Goal: Information Seeking & Learning: Find specific fact

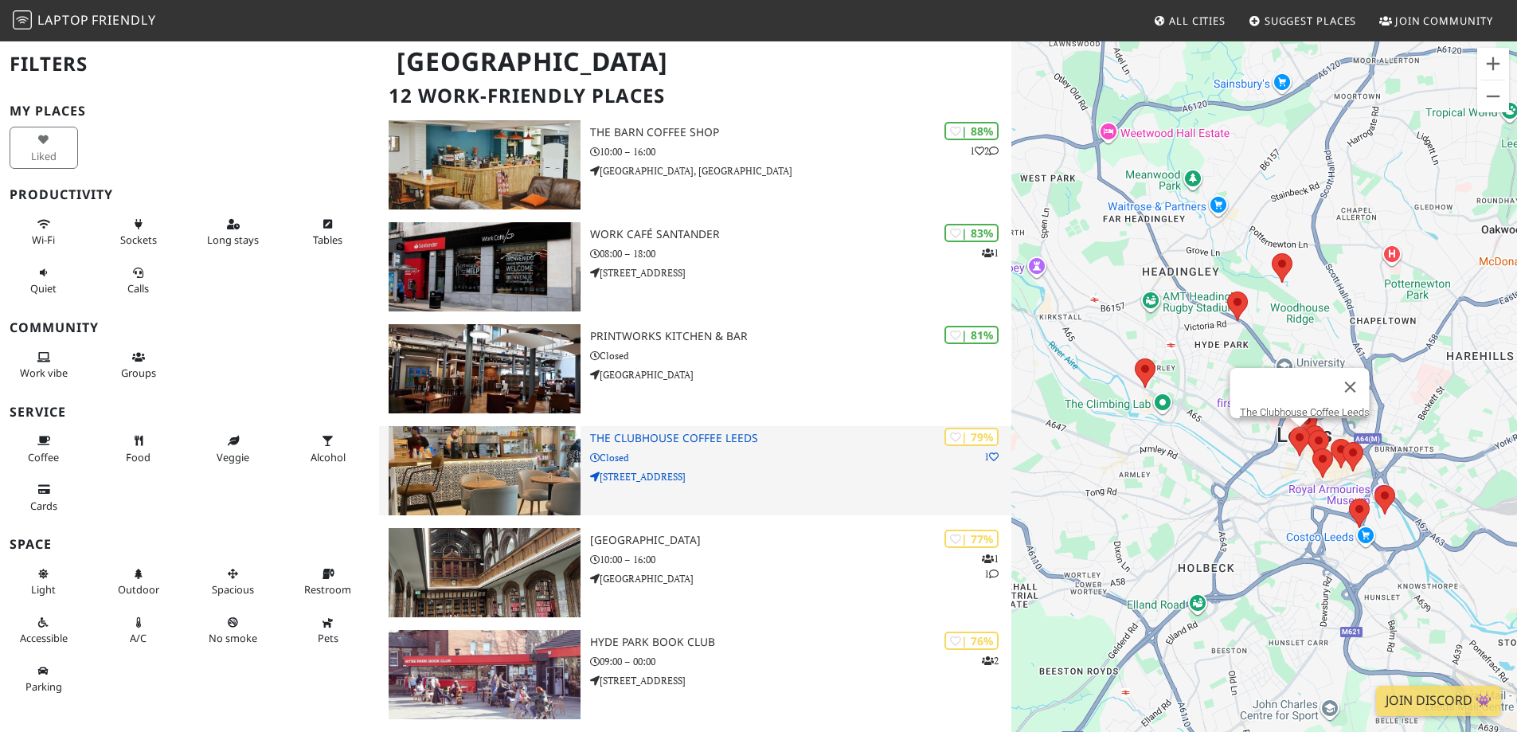
scroll to position [91, 0]
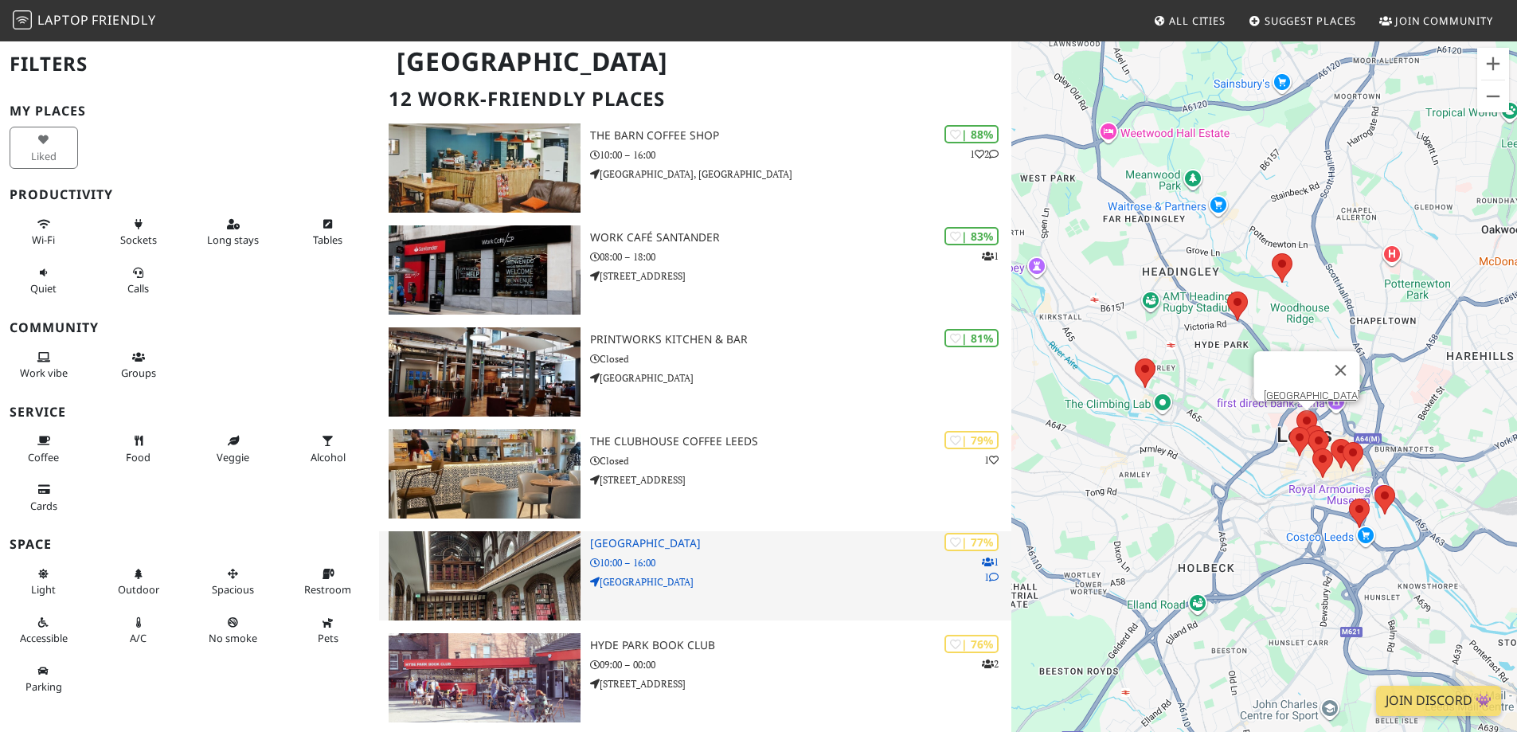
click at [808, 568] on p "10:00 – 16:00" at bounding box center [800, 562] width 421 height 15
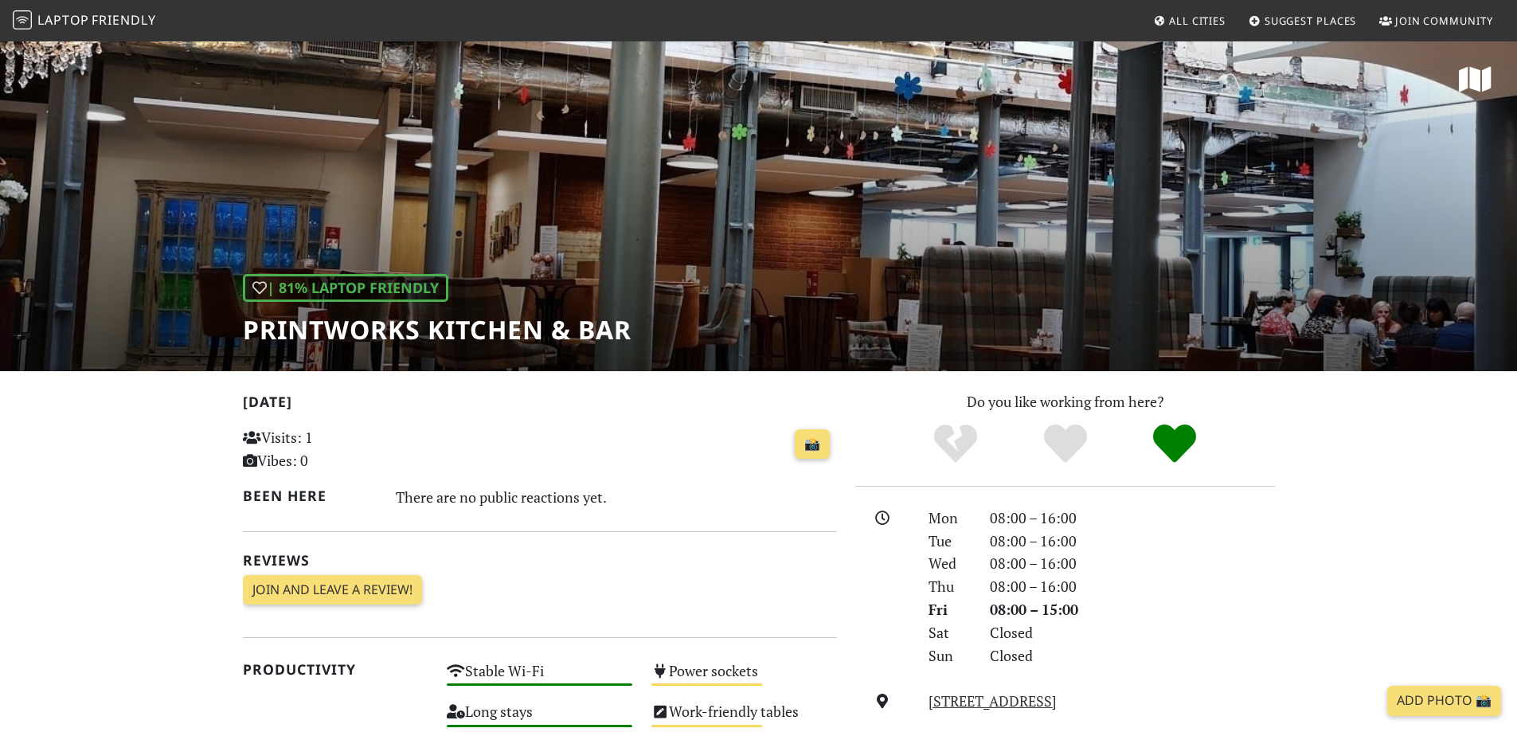
scroll to position [159, 0]
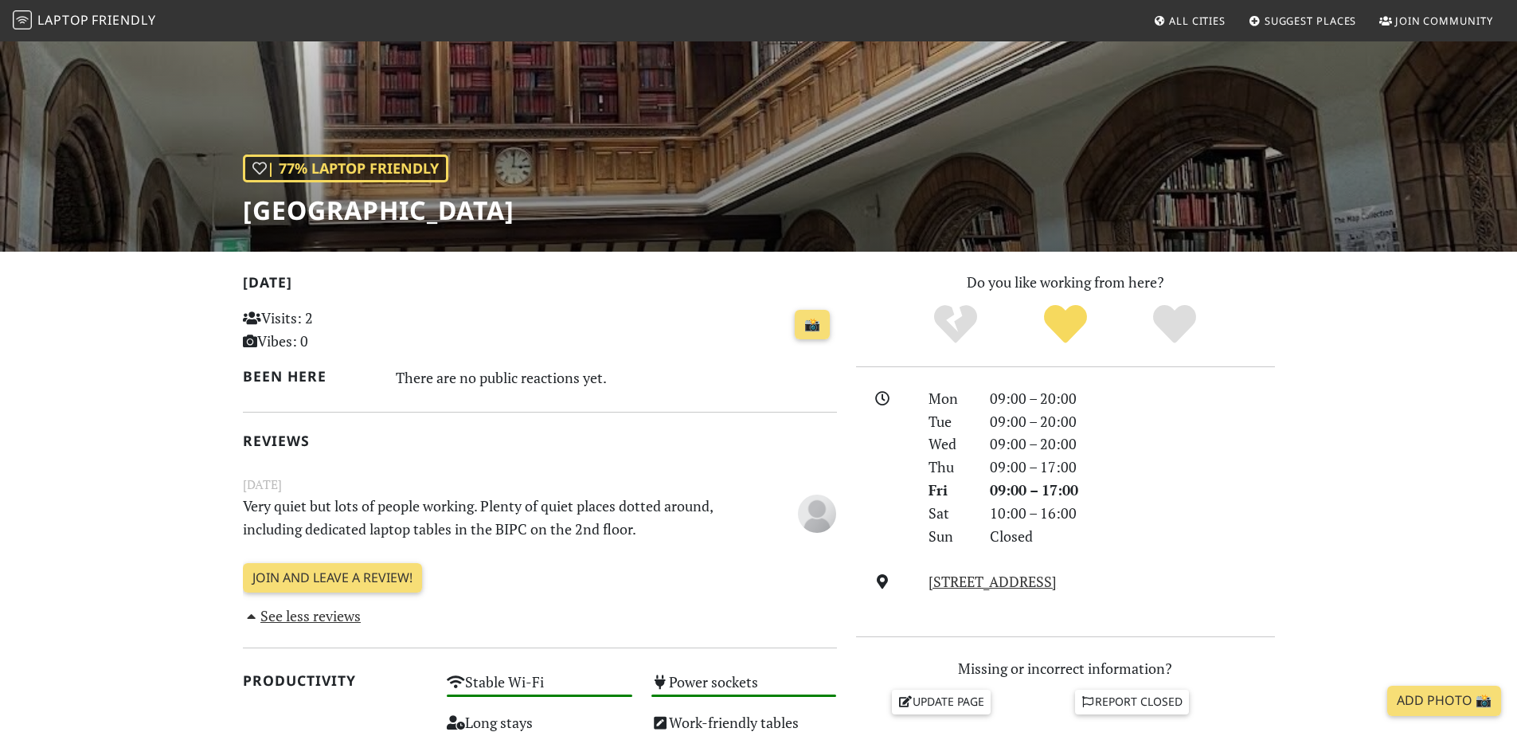
scroll to position [107, 0]
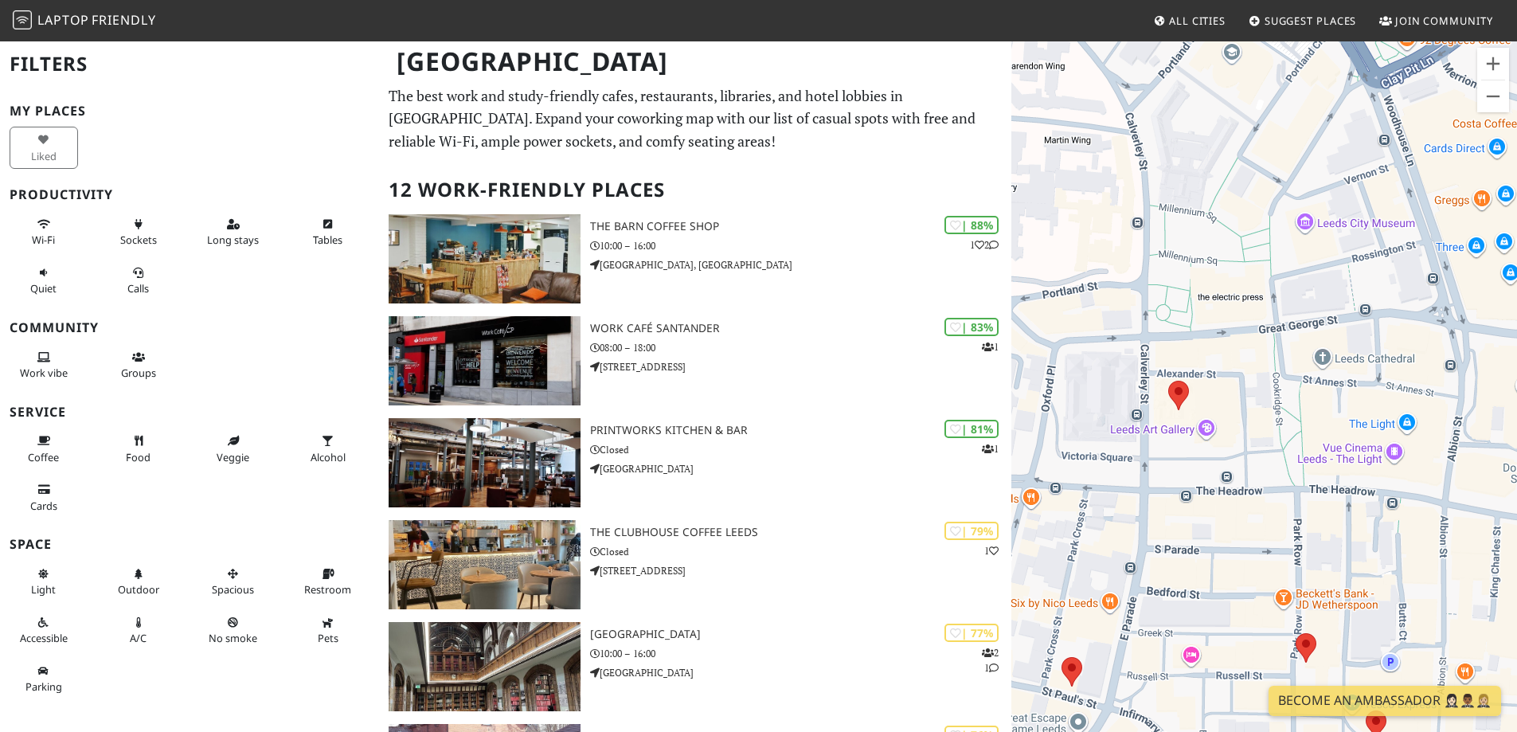
drag, startPoint x: 1267, startPoint y: 478, endPoint x: 1228, endPoint y: 471, distance: 39.0
click at [1228, 471] on div at bounding box center [1264, 406] width 506 height 732
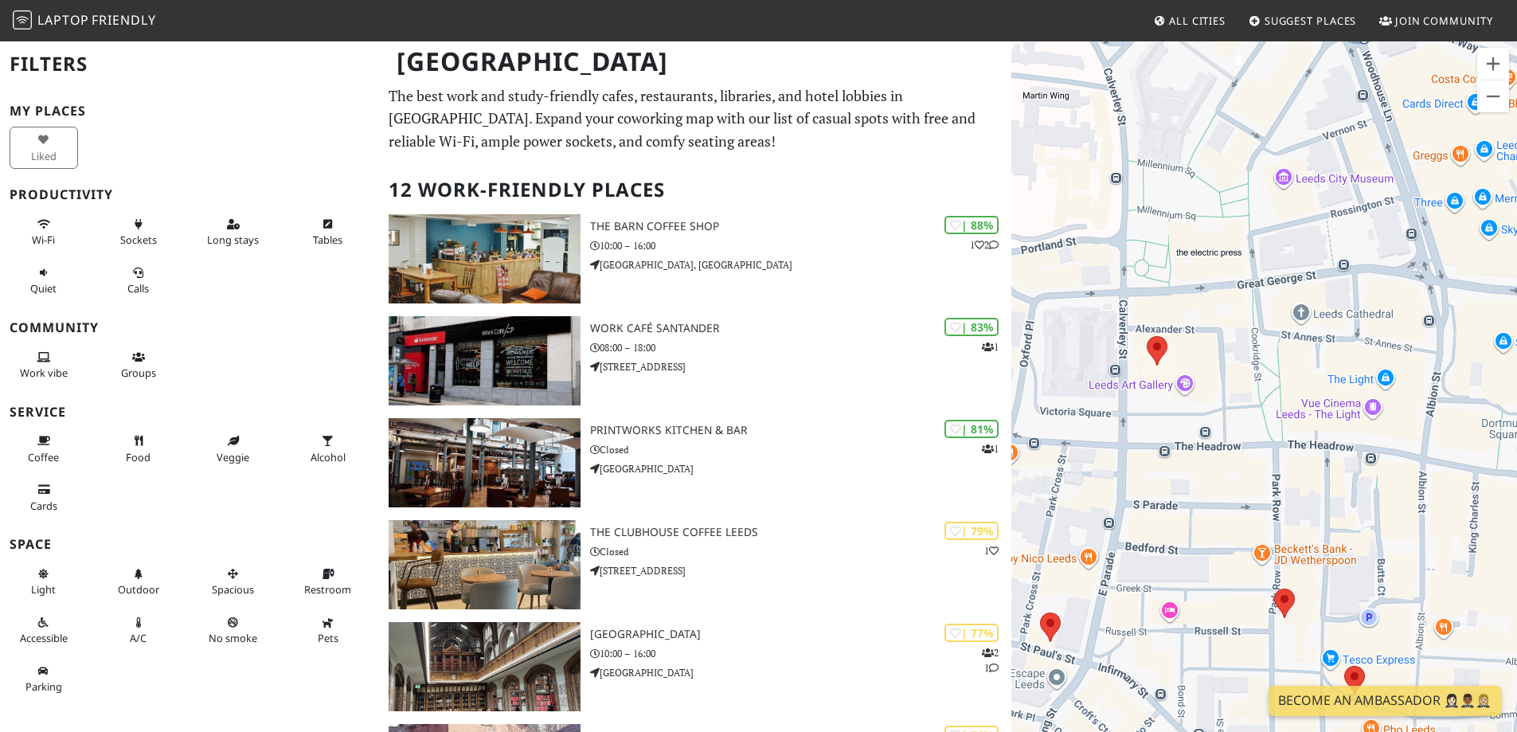
drag, startPoint x: 1174, startPoint y: 482, endPoint x: 1152, endPoint y: 435, distance: 51.7
click at [1152, 435] on div at bounding box center [1264, 406] width 506 height 732
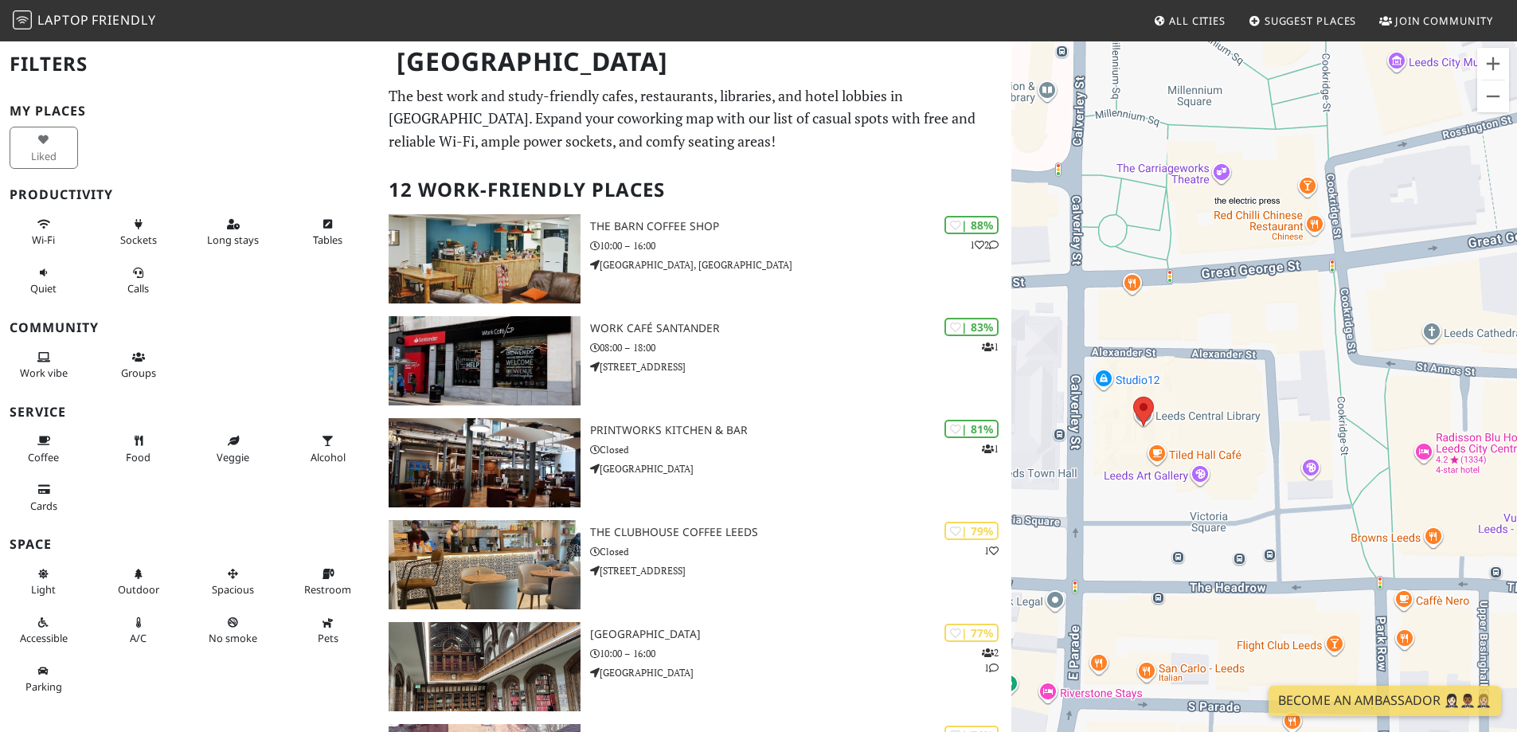
drag, startPoint x: 1159, startPoint y: 394, endPoint x: 1141, endPoint y: 528, distance: 135.0
click at [1141, 528] on div at bounding box center [1264, 406] width 506 height 732
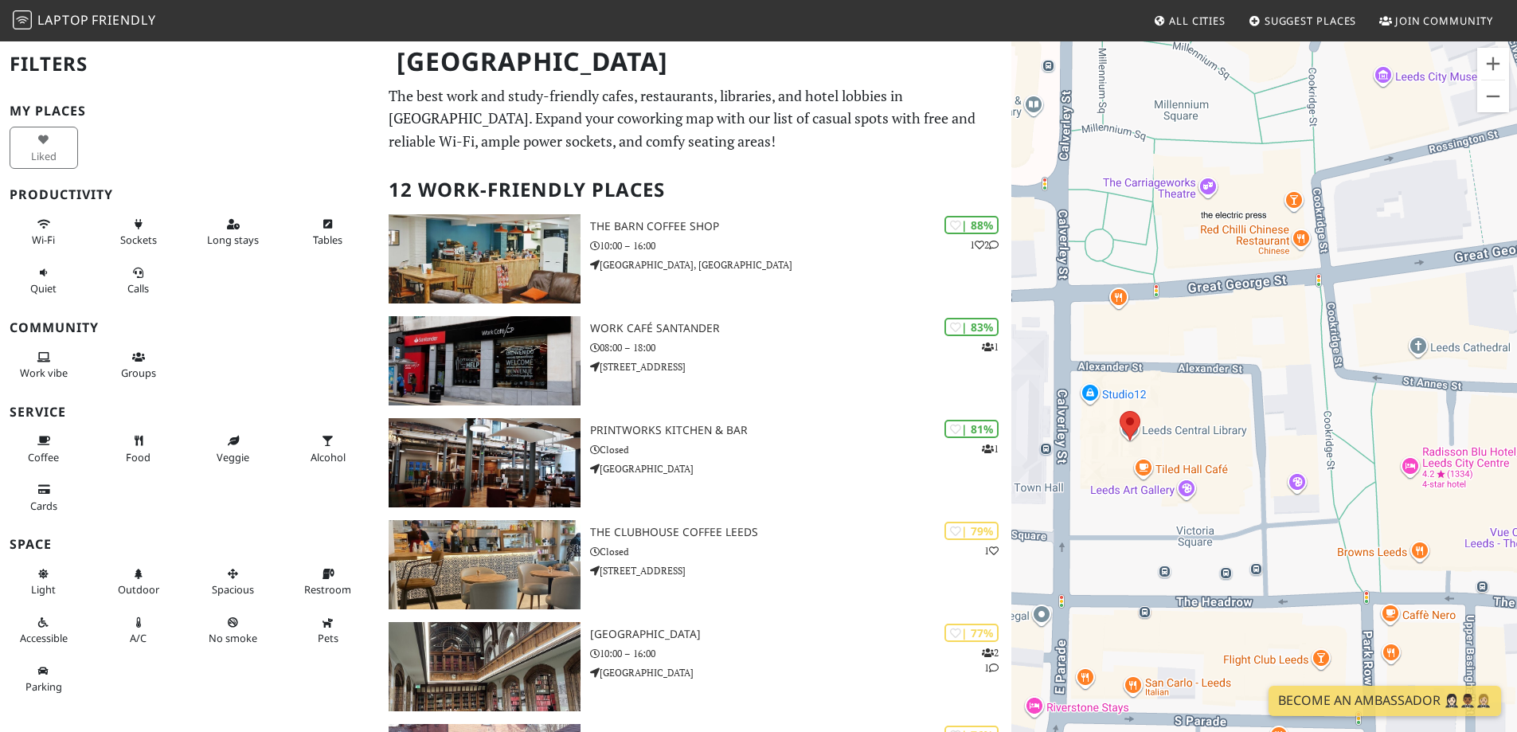
drag, startPoint x: 1192, startPoint y: 314, endPoint x: 1175, endPoint y: 330, distance: 22.5
click at [1175, 330] on div at bounding box center [1264, 406] width 506 height 732
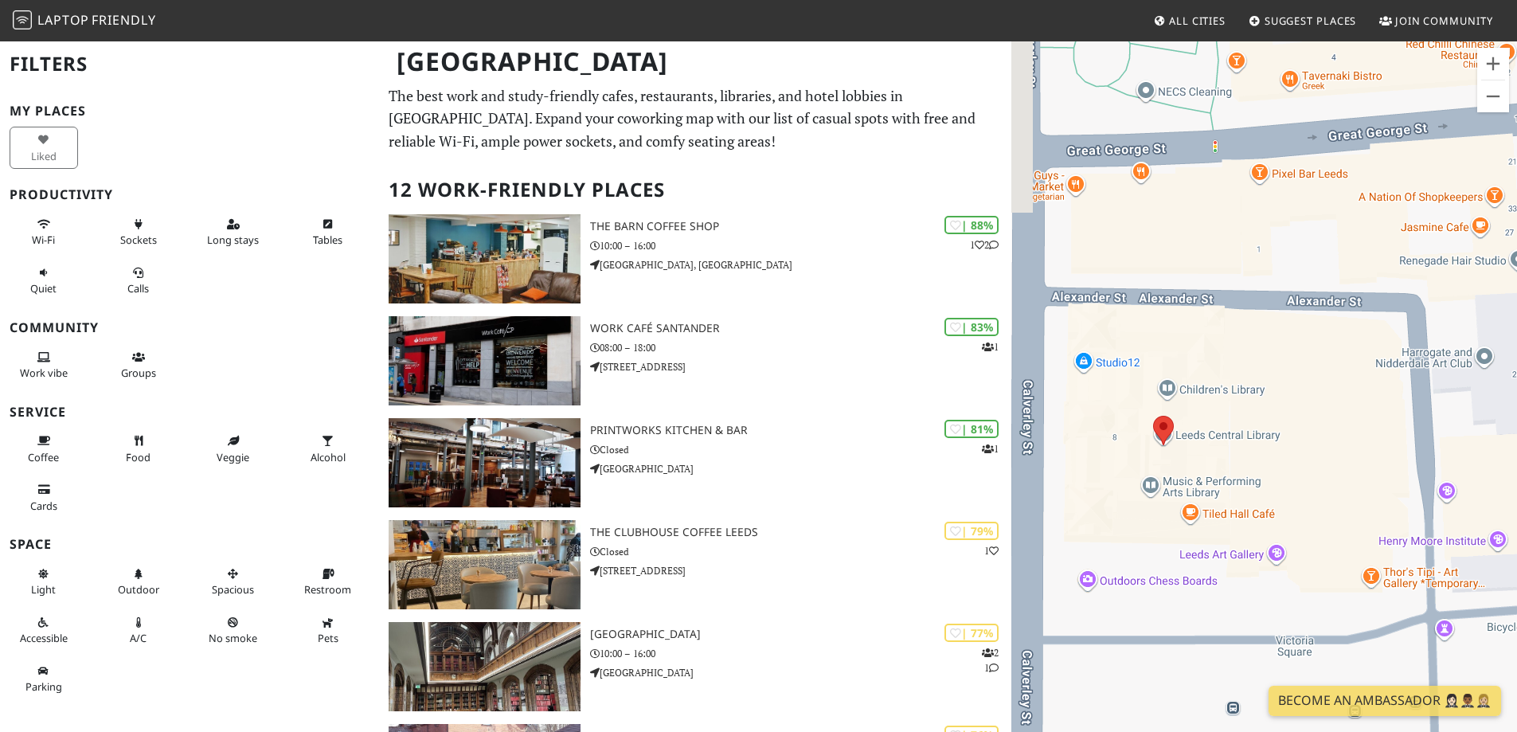
drag, startPoint x: 1163, startPoint y: 392, endPoint x: 1263, endPoint y: 316, distance: 126.1
click at [1263, 316] on div at bounding box center [1264, 406] width 506 height 732
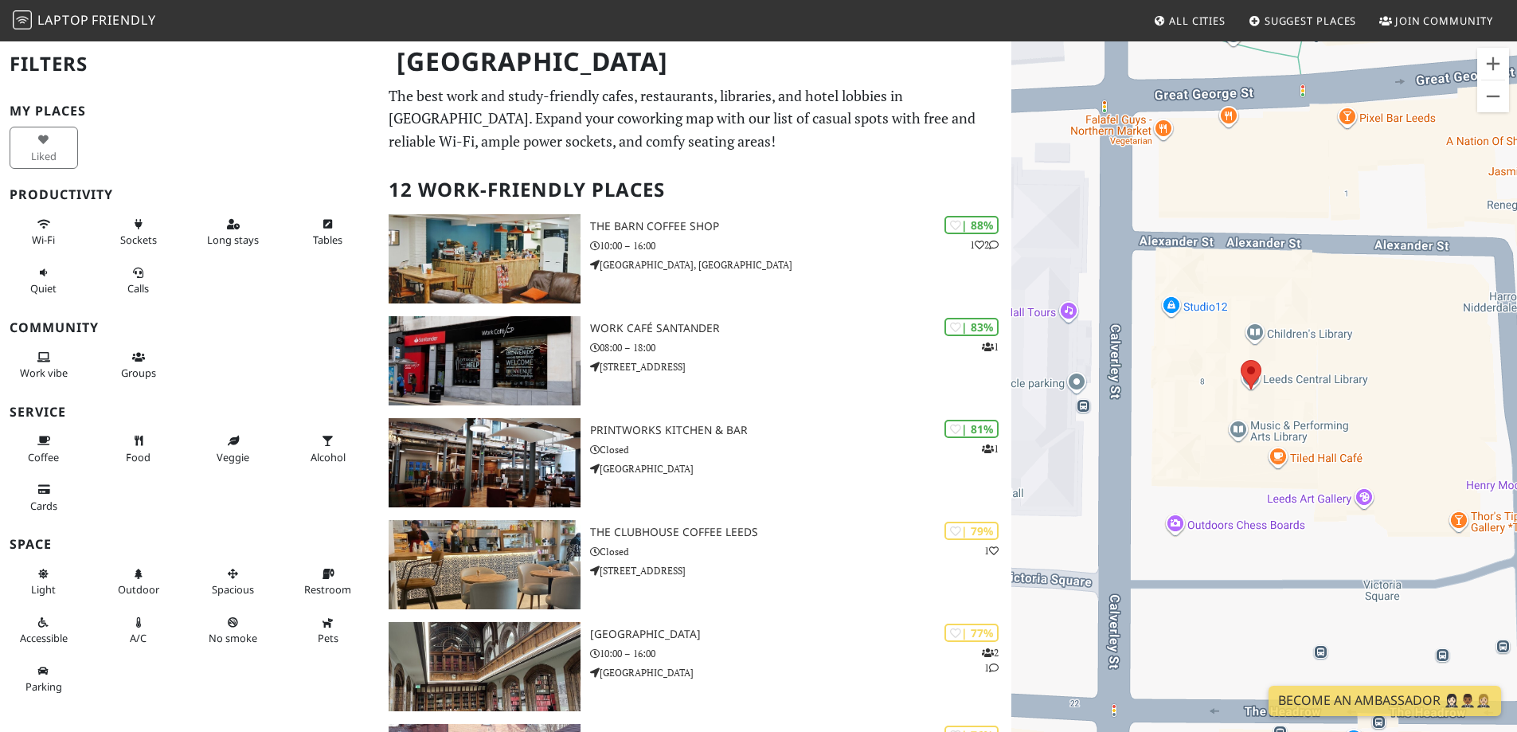
drag, startPoint x: 1176, startPoint y: 412, endPoint x: 1192, endPoint y: 408, distance: 16.4
click at [1192, 408] on div at bounding box center [1264, 406] width 506 height 732
